Goal: Find specific page/section: Find specific page/section

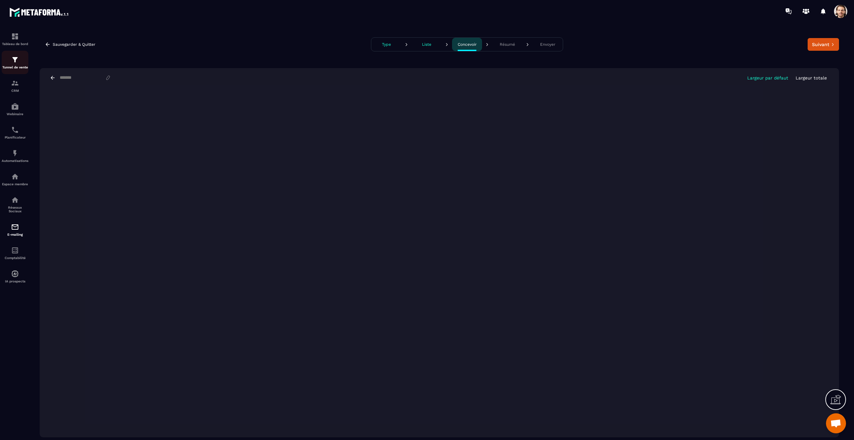
click at [12, 60] on img at bounding box center [15, 60] width 8 height 8
